Goal: Task Accomplishment & Management: Manage account settings

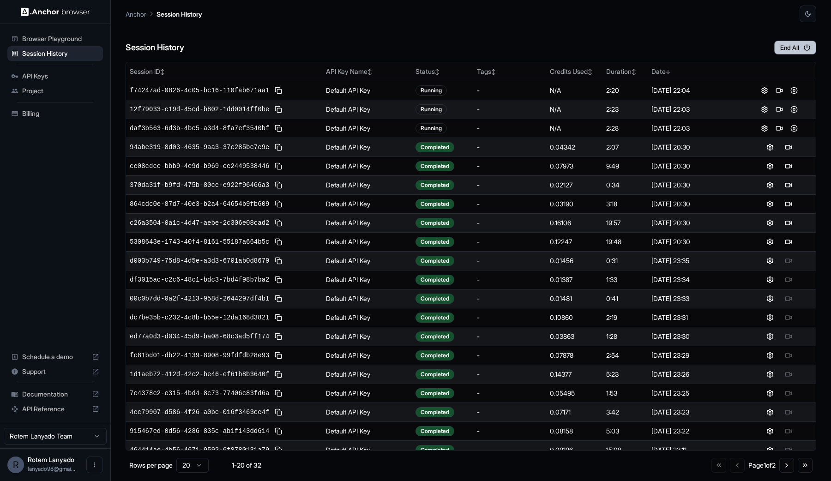
click at [780, 47] on button "End All" at bounding box center [795, 48] width 42 height 14
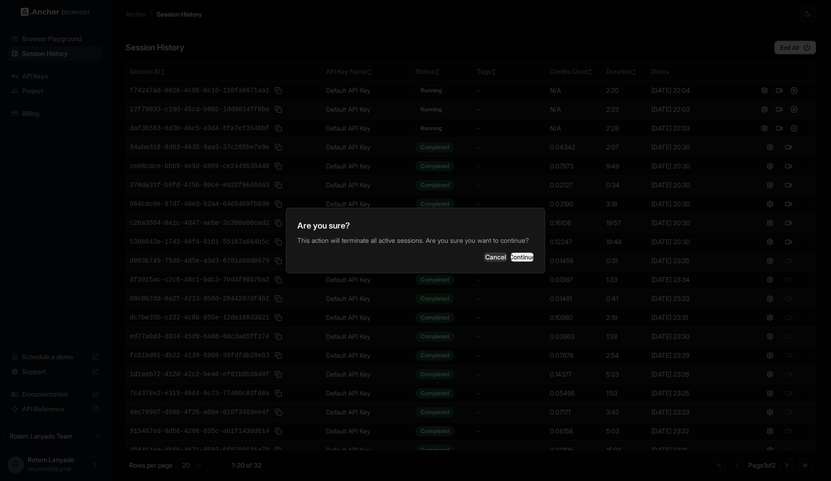
click at [516, 257] on button "Continue" at bounding box center [521, 256] width 23 height 9
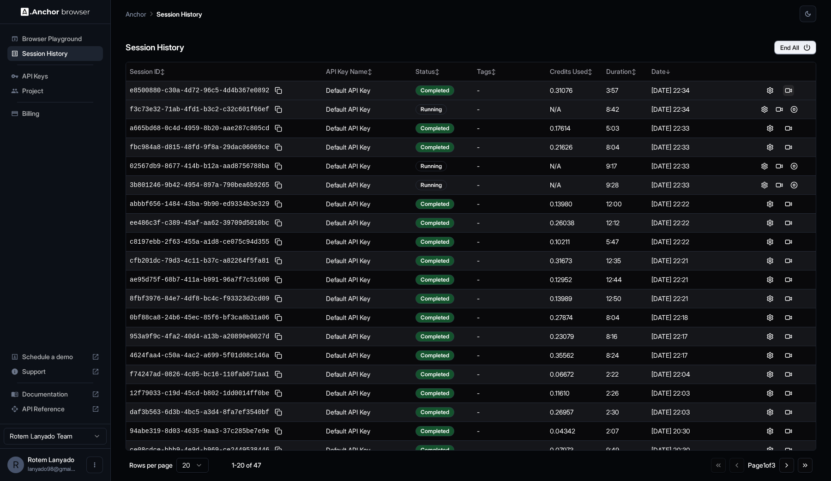
click at [792, 92] on button at bounding box center [788, 90] width 11 height 11
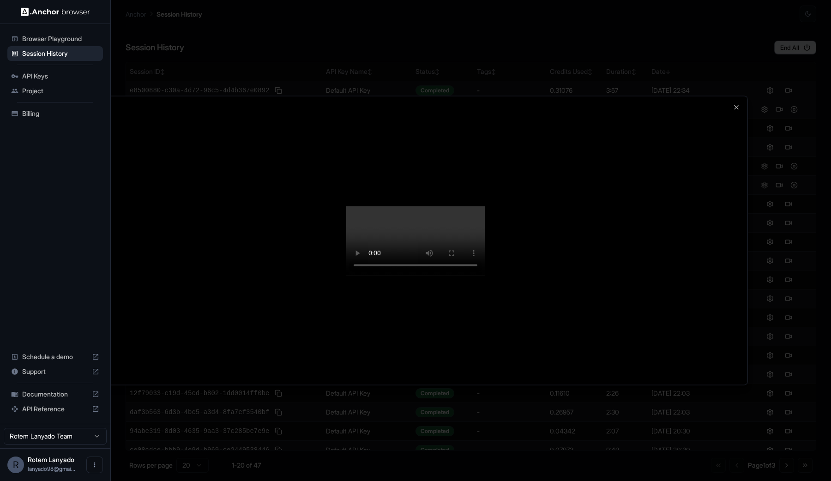
click at [830, 154] on div at bounding box center [415, 240] width 831 height 481
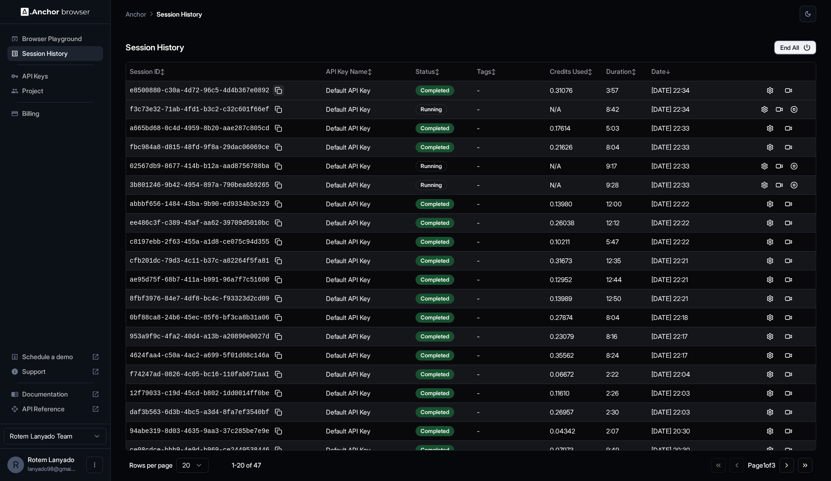
click at [278, 89] on button at bounding box center [278, 90] width 11 height 11
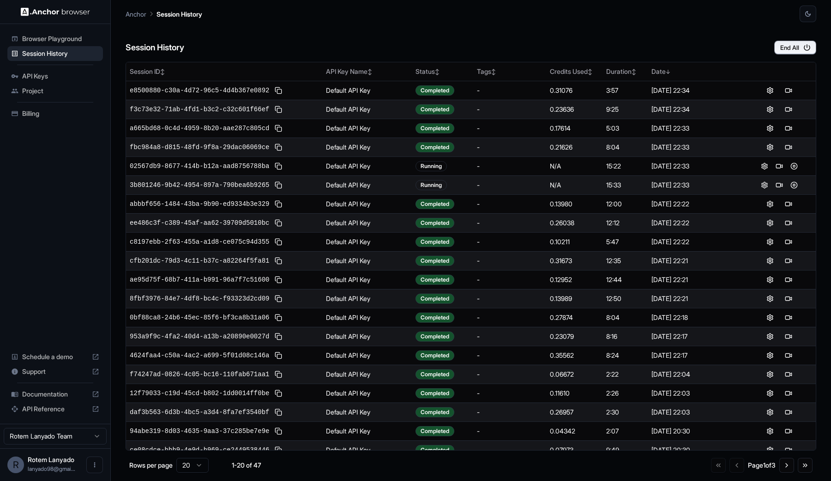
click at [38, 116] on span "Billing" at bounding box center [60, 113] width 77 height 9
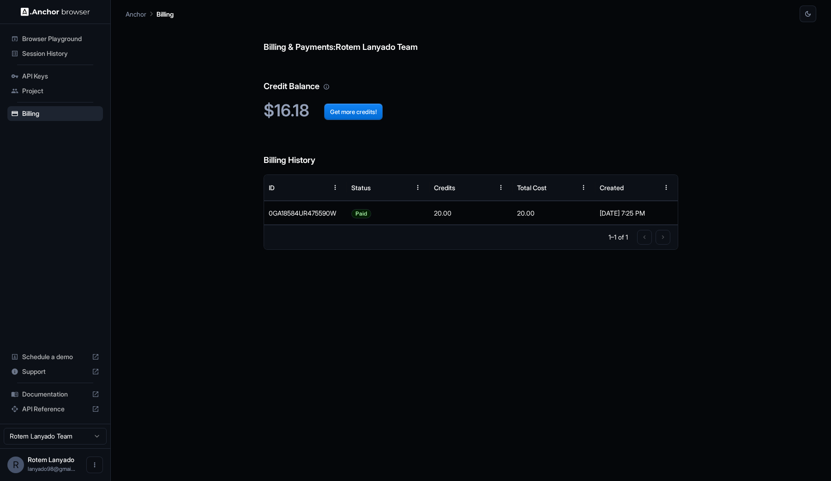
click at [68, 55] on span "Session History" at bounding box center [60, 53] width 77 height 9
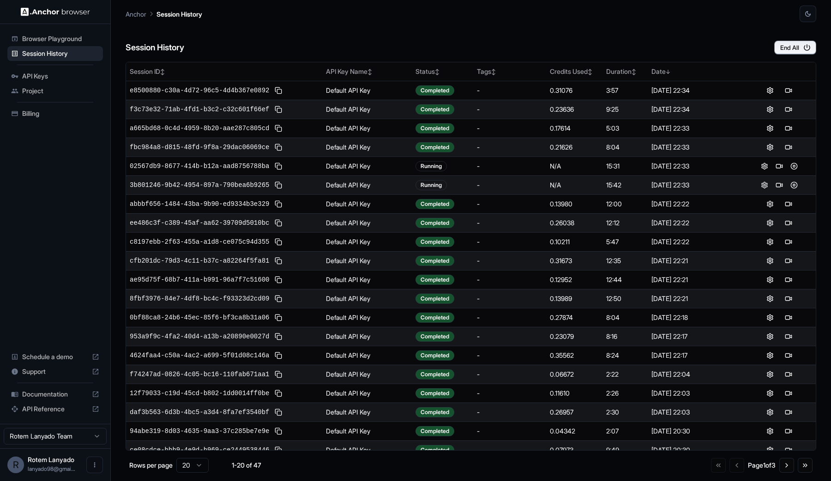
click at [603, 31] on div "Session History End All" at bounding box center [471, 38] width 690 height 32
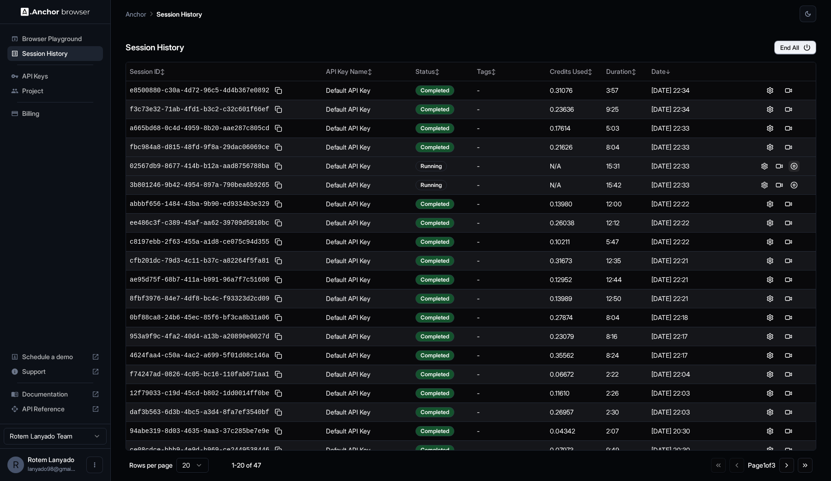
click at [794, 163] on button at bounding box center [793, 166] width 11 height 11
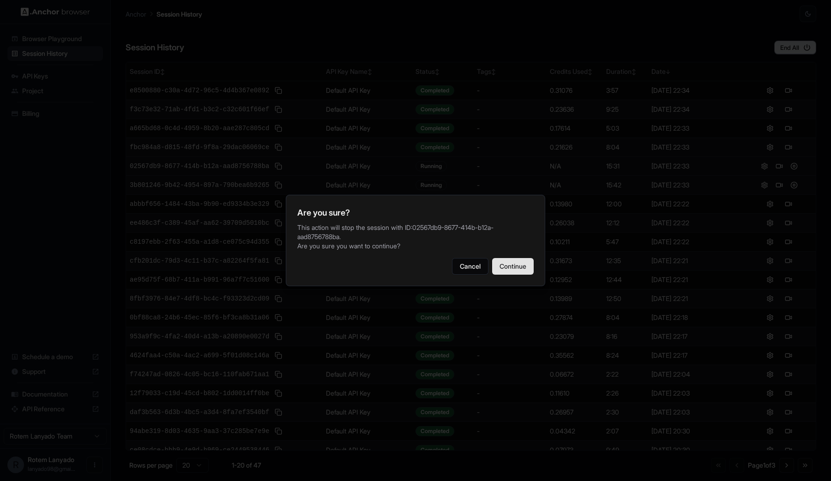
click at [511, 267] on button "Continue" at bounding box center [513, 266] width 42 height 17
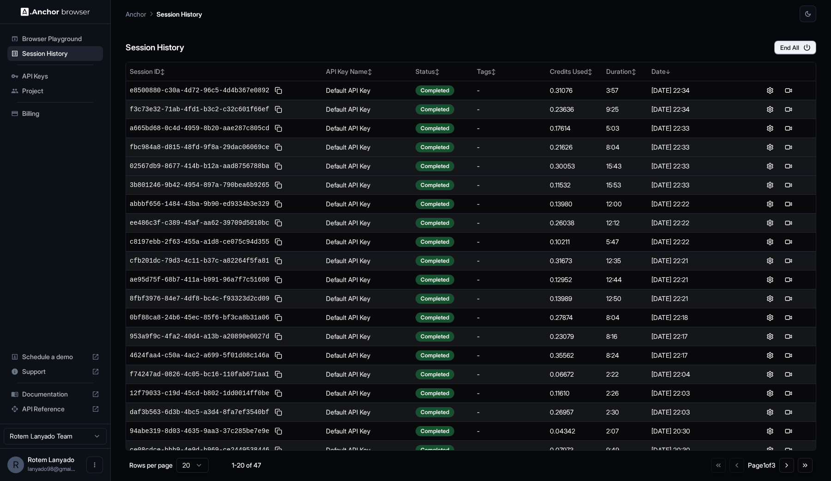
click at [75, 120] on div "Billing" at bounding box center [55, 113] width 96 height 15
